Goal: Information Seeking & Learning: Check status

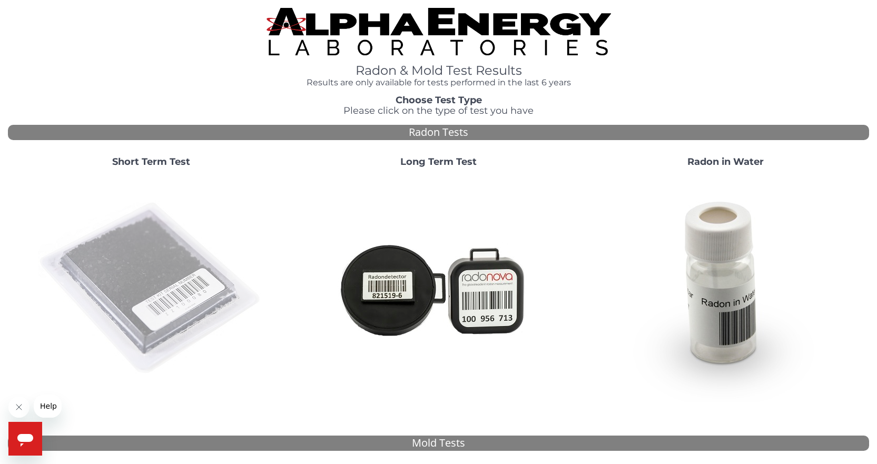
click at [169, 306] on img at bounding box center [151, 288] width 227 height 227
click at [160, 265] on img at bounding box center [151, 288] width 227 height 227
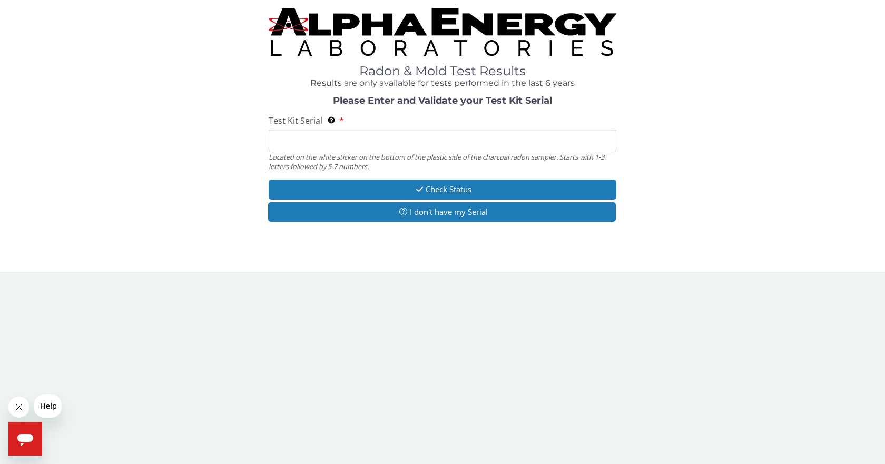
click at [283, 144] on input "Test Kit Serial Located on the white sticker on the bottom of the plastic side …" at bounding box center [443, 141] width 348 height 23
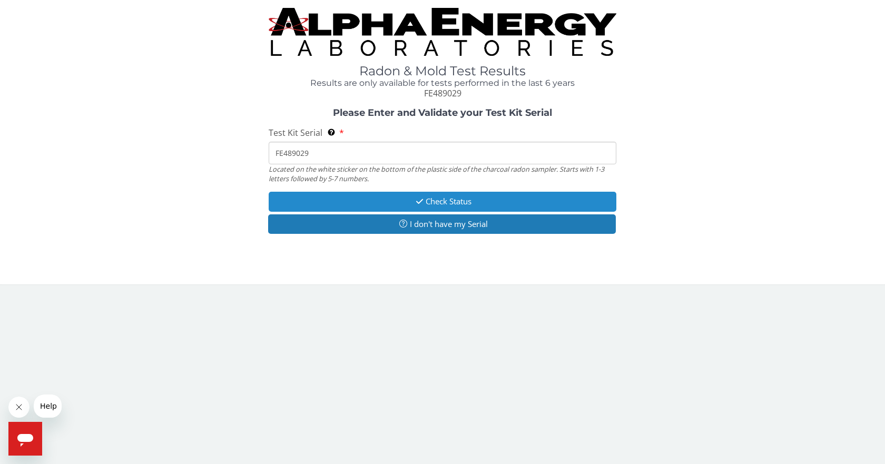
type input "FE489029"
click at [391, 202] on button "Check Status" at bounding box center [443, 201] width 348 height 19
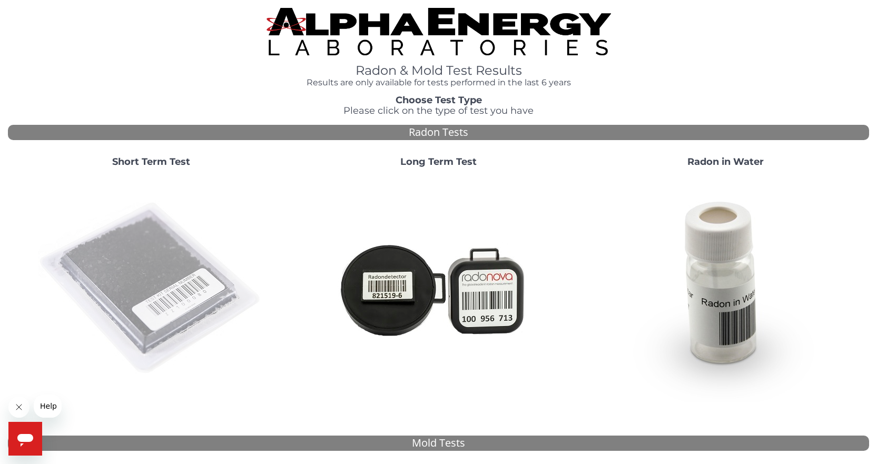
click at [145, 288] on img at bounding box center [151, 288] width 227 height 227
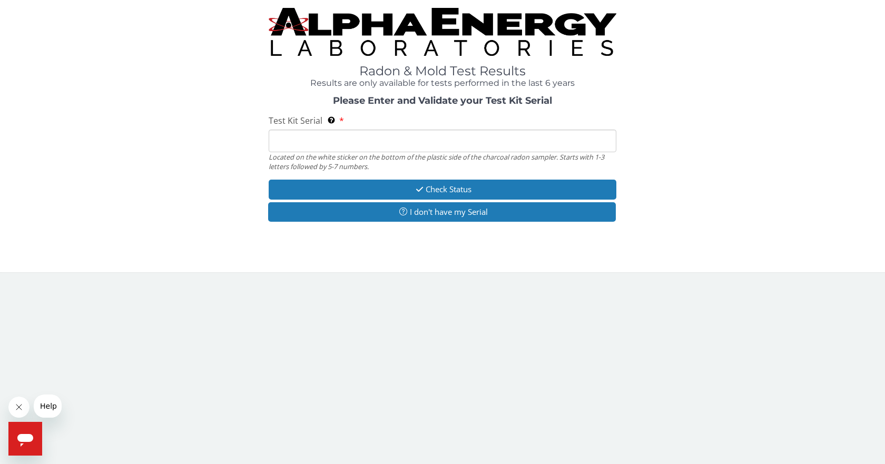
click at [278, 141] on input "Test Kit Serial Located on the white sticker on the bottom of the plastic side …" at bounding box center [443, 141] width 348 height 23
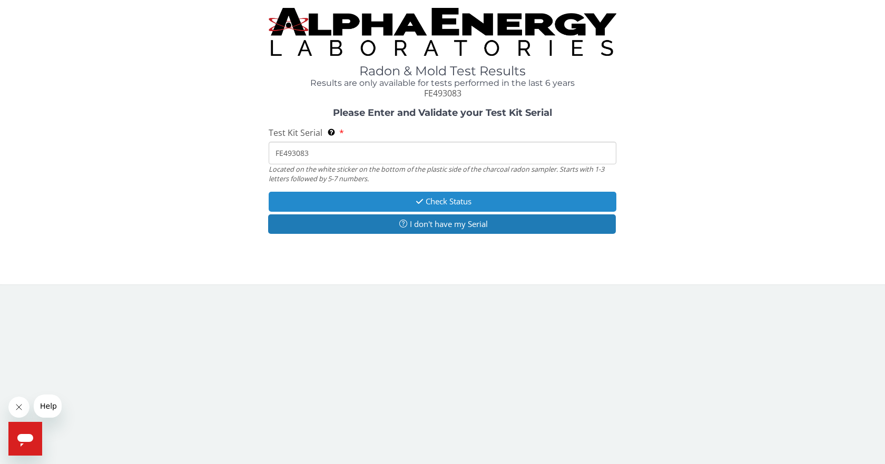
type input "FE493083"
click at [425, 199] on button "Check Status" at bounding box center [443, 201] width 348 height 19
